Goal: Find specific page/section: Find specific page/section

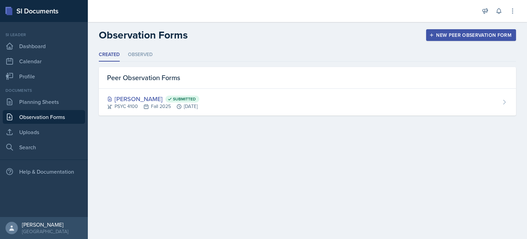
click at [69, 119] on link "Observation Forms" at bounding box center [44, 117] width 82 height 14
click at [58, 118] on link "Observation Forms" at bounding box center [44, 117] width 82 height 14
click at [29, 44] on link "Dashboard" at bounding box center [44, 46] width 82 height 14
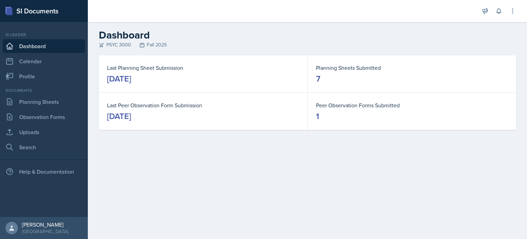
click at [29, 44] on link "Dashboard" at bounding box center [44, 46] width 82 height 14
click at [27, 116] on link "Observation Forms" at bounding box center [44, 117] width 82 height 14
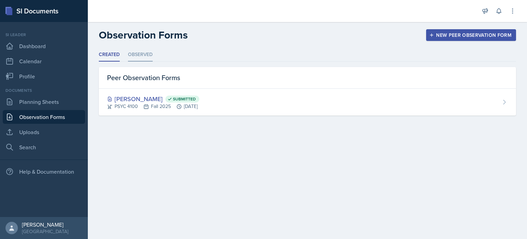
click at [147, 53] on li "Observed" at bounding box center [140, 54] width 25 height 13
click at [153, 52] on ul "Created Observed" at bounding box center [308, 54] width 418 height 13
click at [134, 60] on li "Observed" at bounding box center [140, 54] width 25 height 13
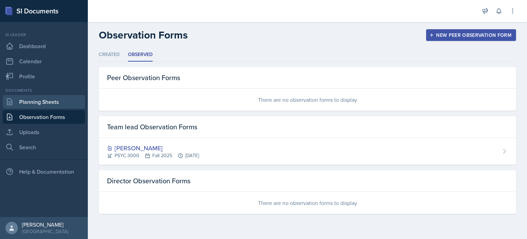
click at [27, 102] on link "Planning Sheets" at bounding box center [44, 102] width 82 height 14
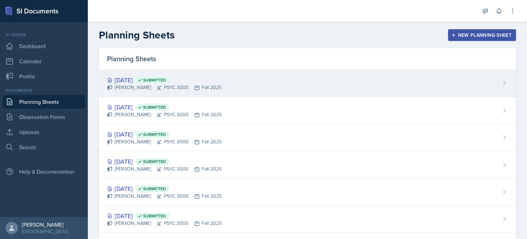
click at [262, 82] on div "Sep 10th, 2025 Submitted Savannah Barnhart PSYC 3000 Fall 2025" at bounding box center [308, 83] width 418 height 27
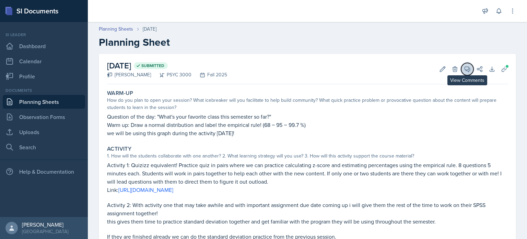
click at [469, 70] on icon at bounding box center [467, 69] width 7 height 7
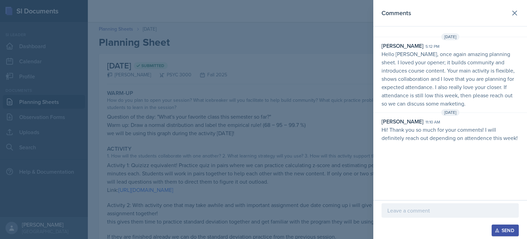
click at [147, 52] on div at bounding box center [263, 119] width 527 height 239
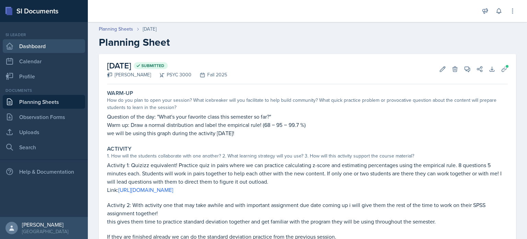
click at [13, 43] on icon at bounding box center [9, 46] width 8 height 8
